Goal: Task Accomplishment & Management: Manage account settings

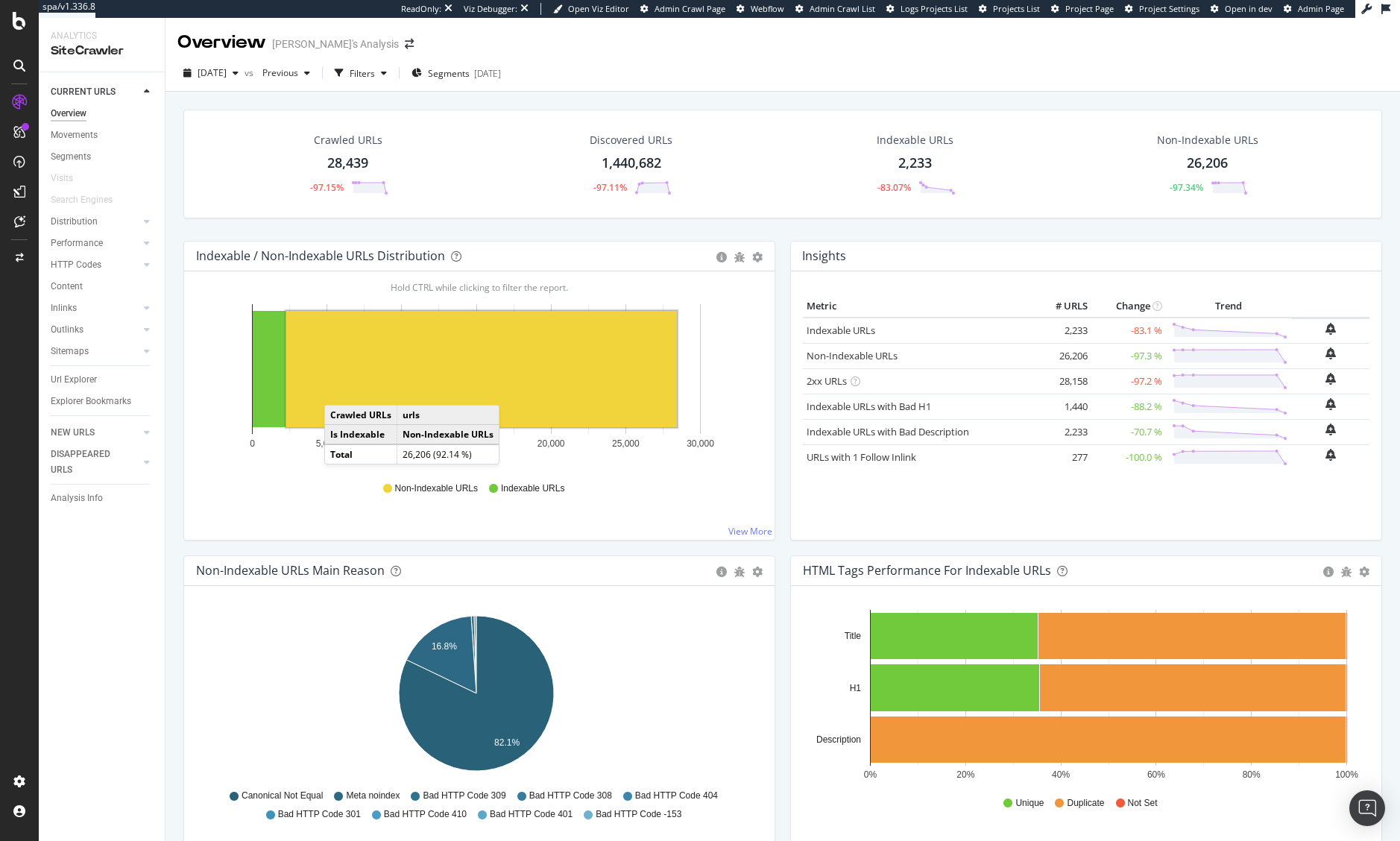
click at [339, 390] on rect "A chart." at bounding box center [481, 368] width 391 height 116
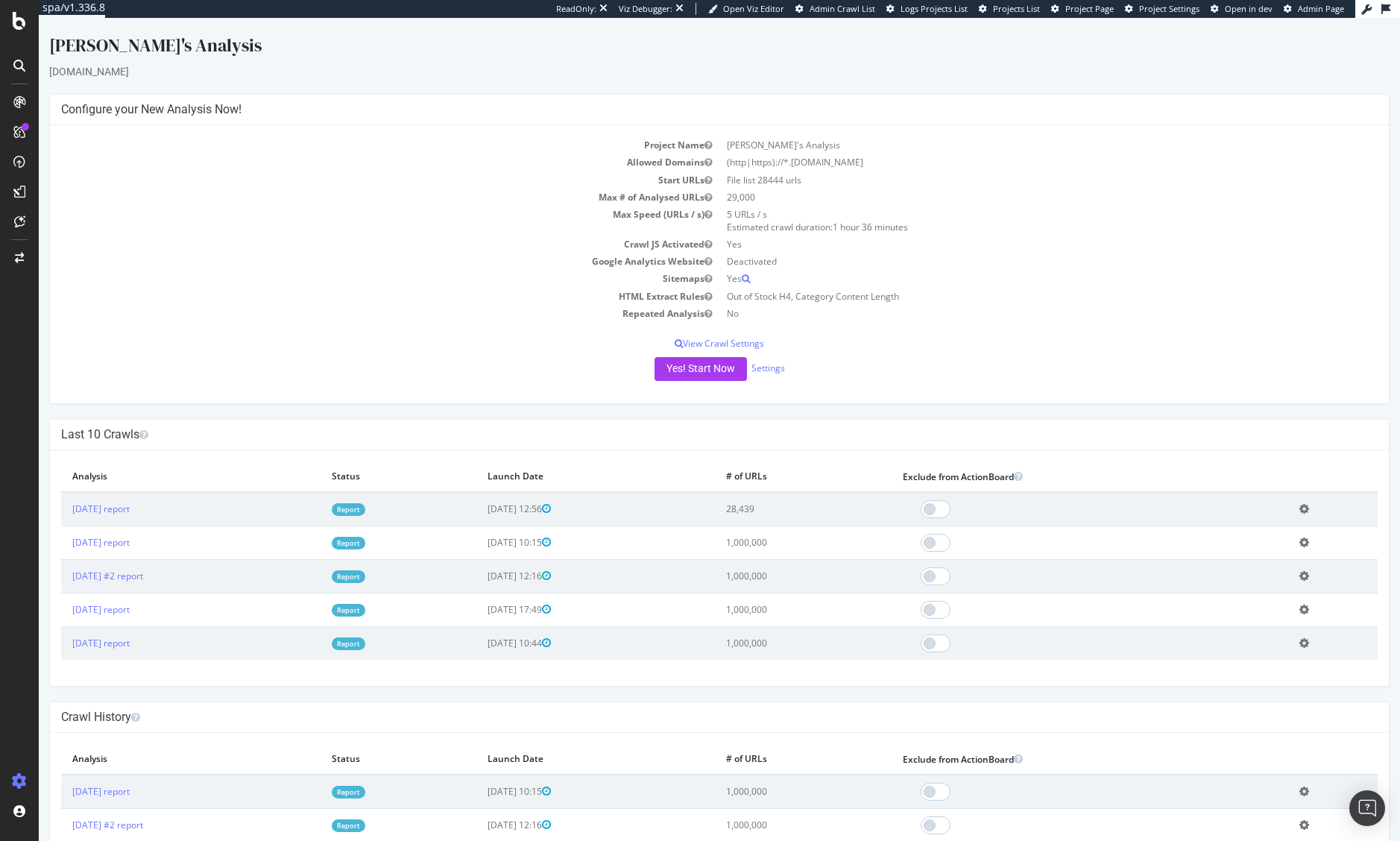
click at [1303, 505] on icon at bounding box center [1303, 508] width 9 height 11
click at [1277, 537] on link "Add name" at bounding box center [1249, 530] width 119 height 20
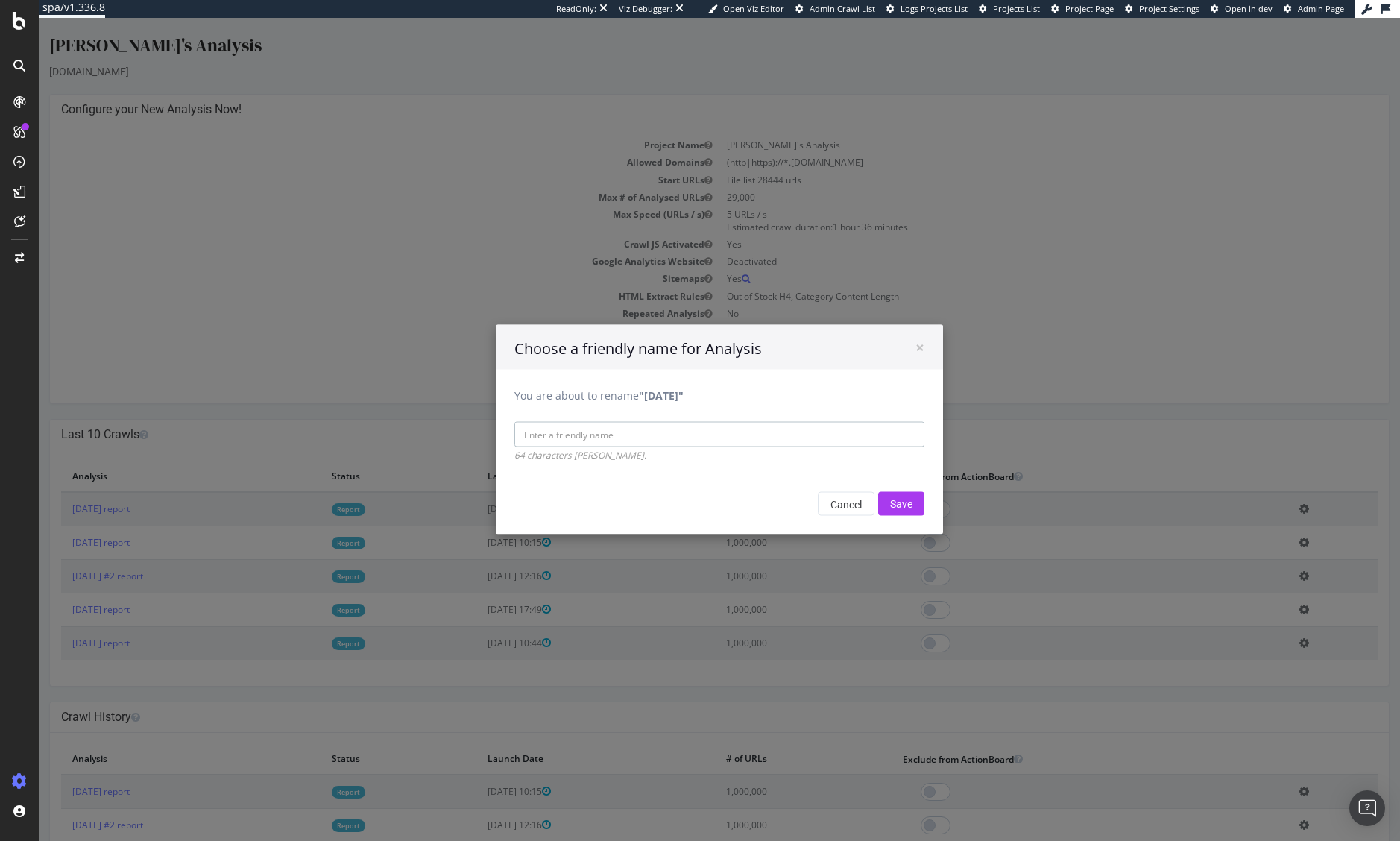
click at [694, 427] on input "You are about to rename "2025 Aug. 21st"" at bounding box center [719, 434] width 410 height 25
type input "RK Param URLs Crawl"
click at [904, 503] on input "Save" at bounding box center [901, 504] width 47 height 24
